Goal: Task Accomplishment & Management: Use online tool/utility

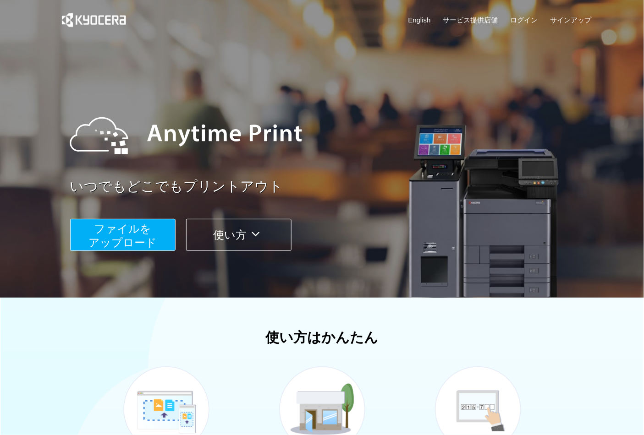
click at [119, 246] on span "ファイルを ​​アップロード" at bounding box center [122, 236] width 68 height 26
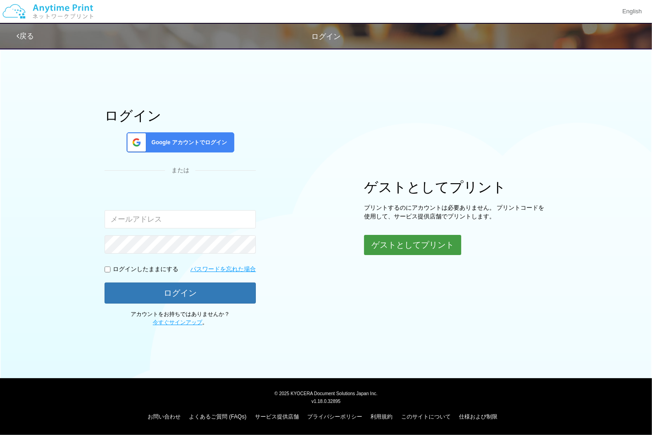
click at [412, 250] on button "ゲストとしてプリント" at bounding box center [412, 245] width 97 height 20
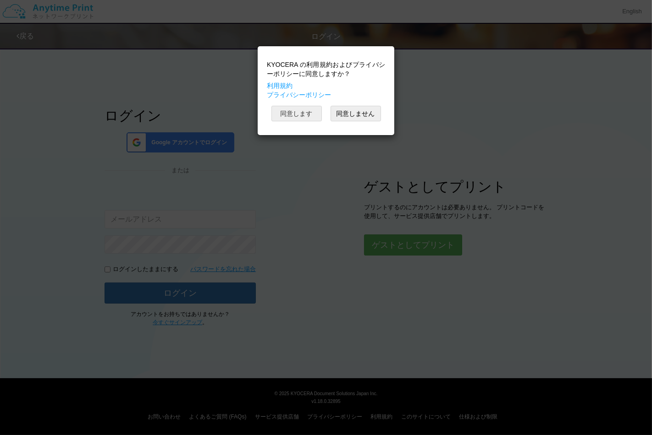
click at [312, 116] on button "同意します" at bounding box center [296, 114] width 50 height 16
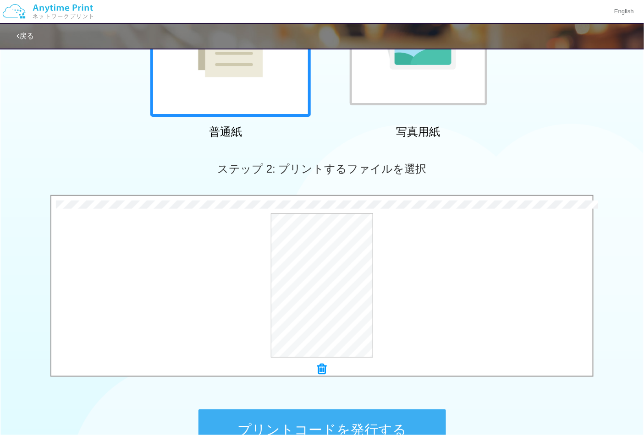
scroll to position [262, 0]
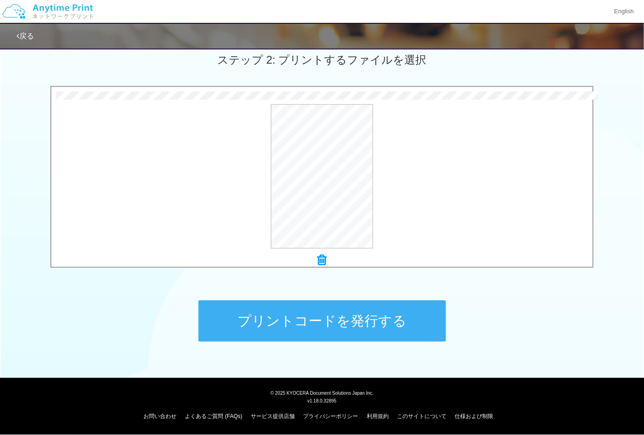
click at [359, 325] on button "プリントコードを発行する" at bounding box center [321, 321] width 247 height 41
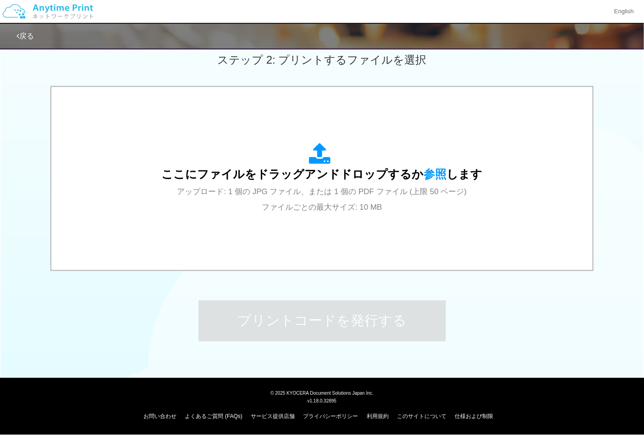
scroll to position [0, 0]
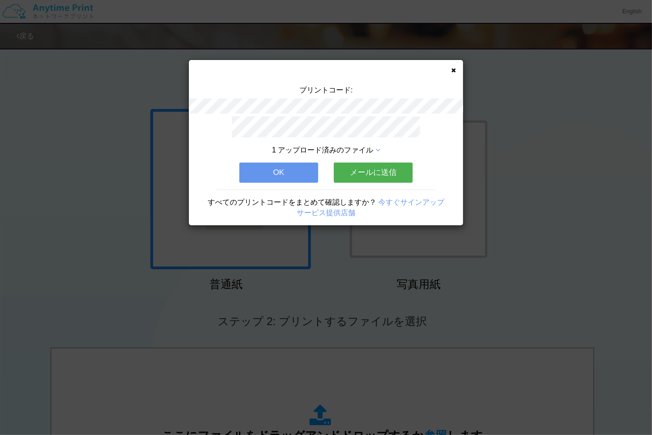
click at [378, 147] on icon at bounding box center [377, 150] width 5 height 7
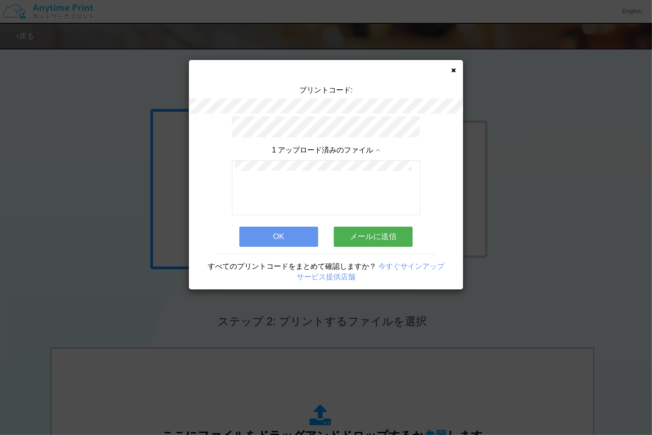
click at [248, 235] on button "OK" at bounding box center [278, 237] width 79 height 20
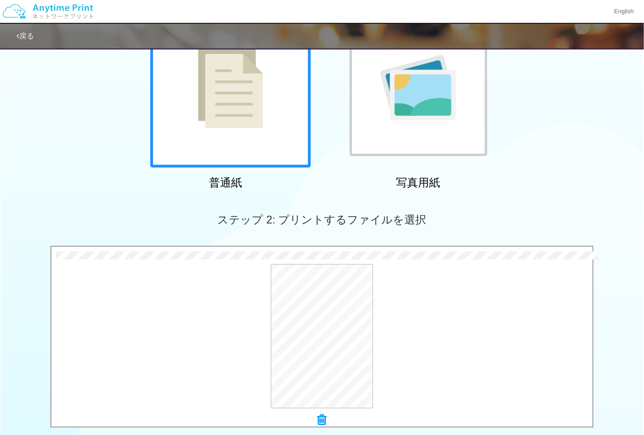
scroll to position [254, 0]
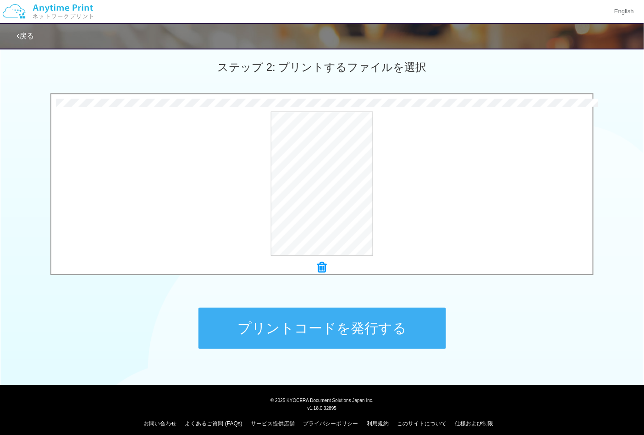
click at [334, 323] on button "プリントコードを発行する" at bounding box center [321, 328] width 247 height 41
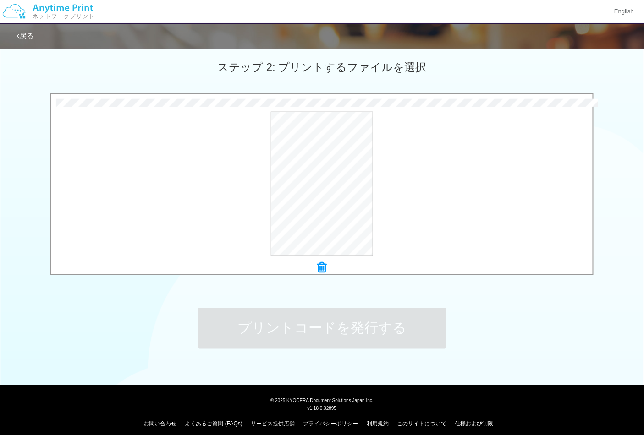
scroll to position [0, 0]
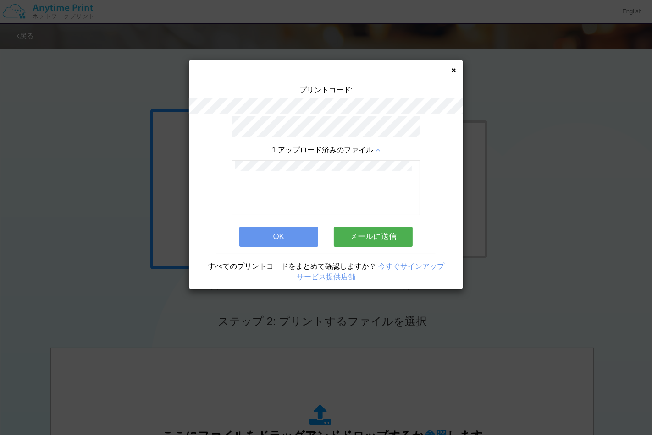
click at [296, 236] on button "OK" at bounding box center [278, 237] width 79 height 20
